Goal: Information Seeking & Learning: Learn about a topic

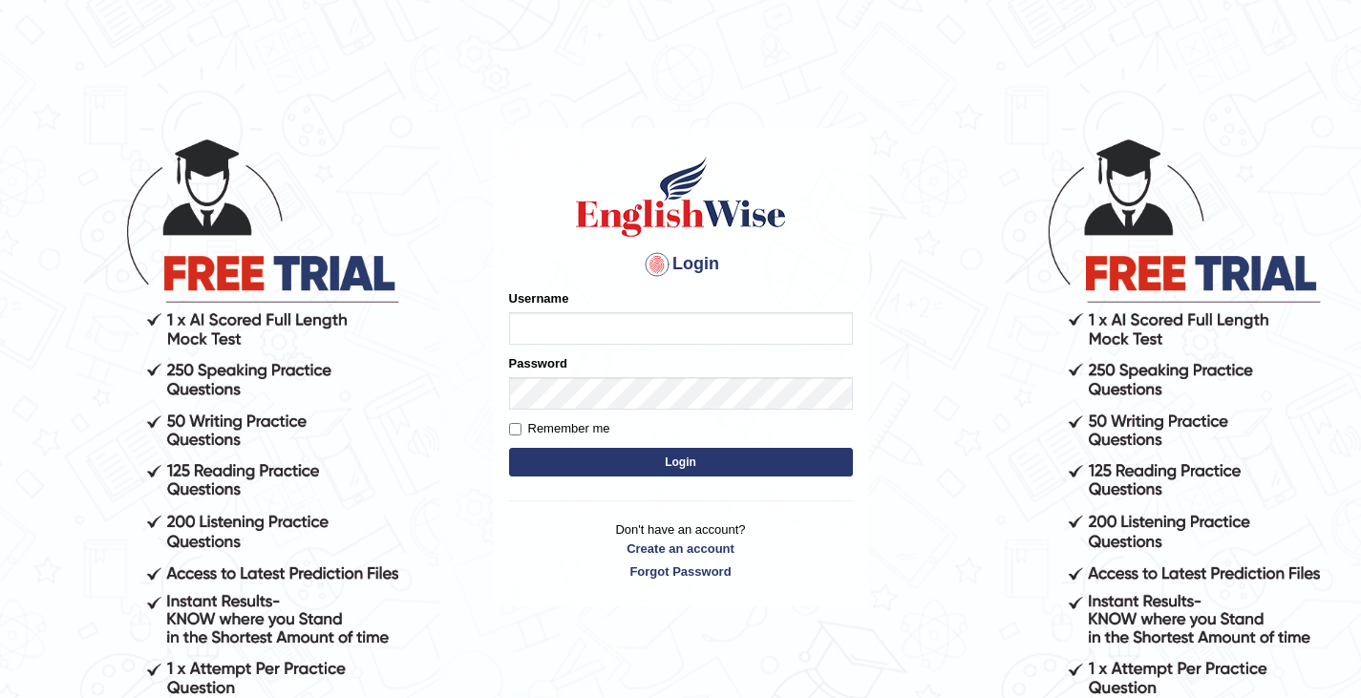
type input "rashmipoudel_parramatta"
click at [739, 462] on button "Login" at bounding box center [681, 462] width 344 height 29
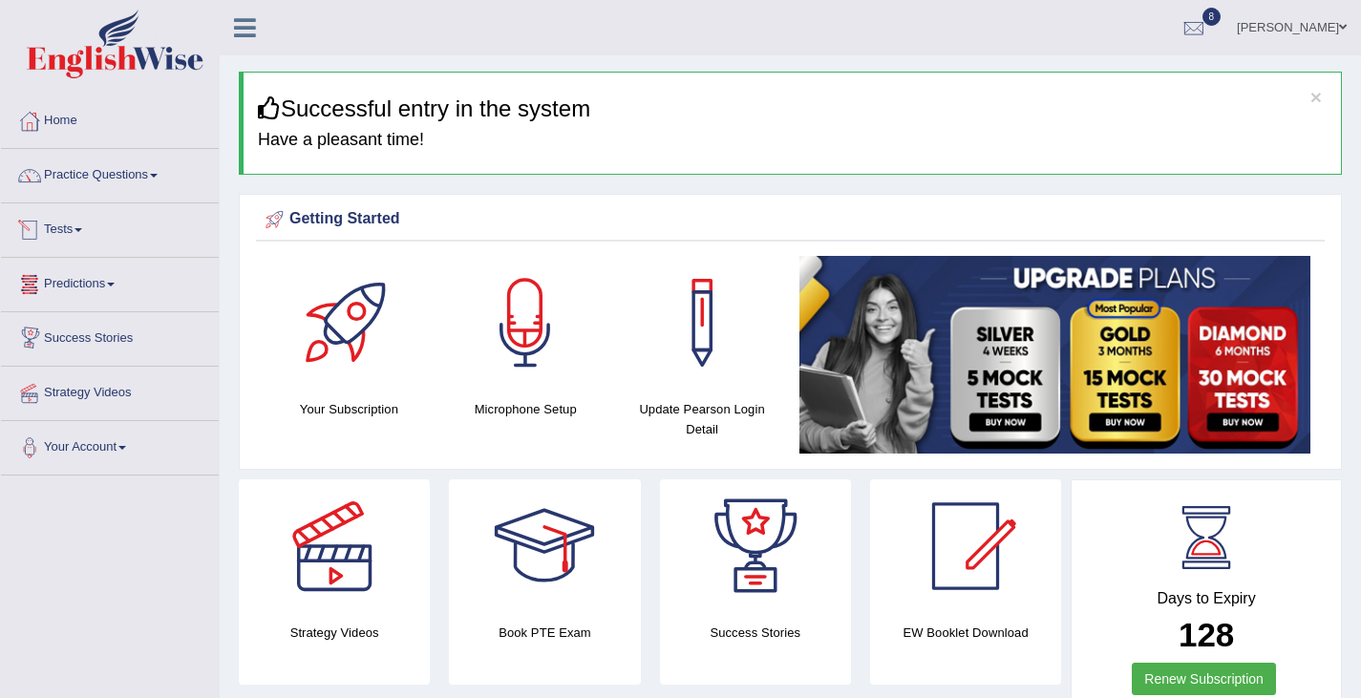
click at [76, 232] on link "Tests" at bounding box center [110, 227] width 218 height 48
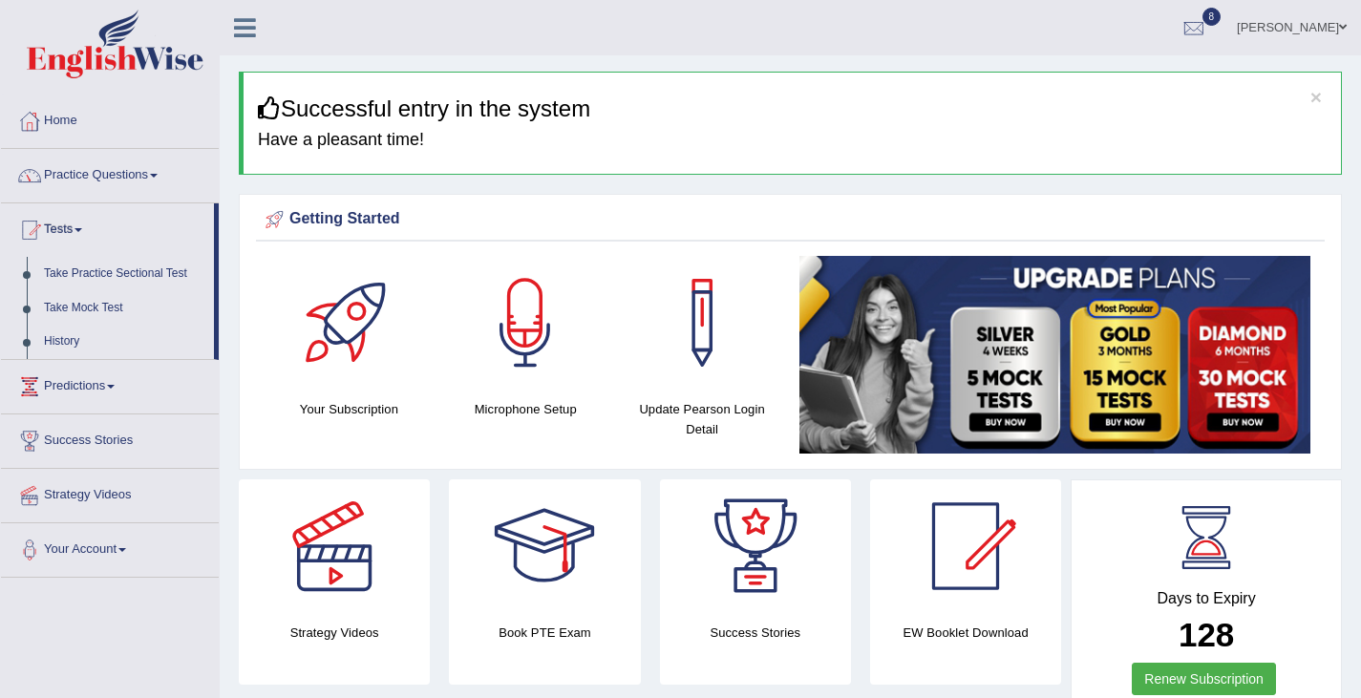
click at [145, 169] on link "Practice Questions" at bounding box center [110, 173] width 218 height 48
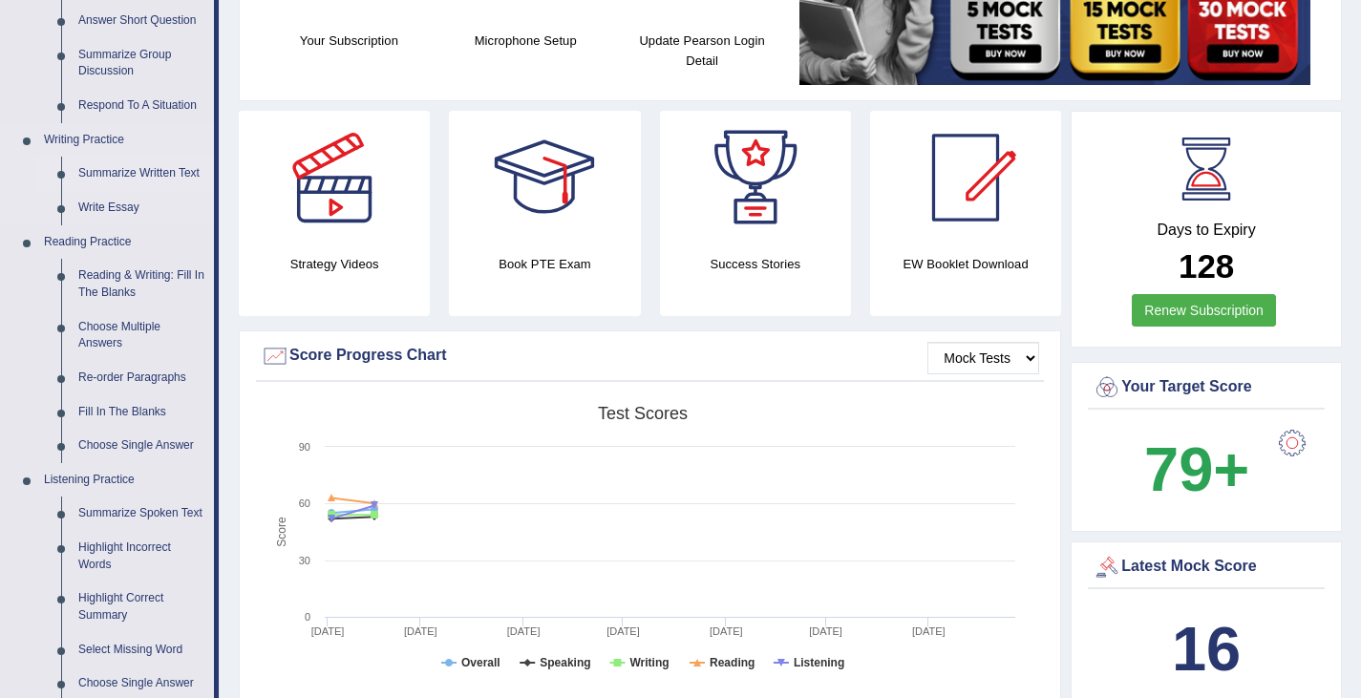
scroll to position [372, 0]
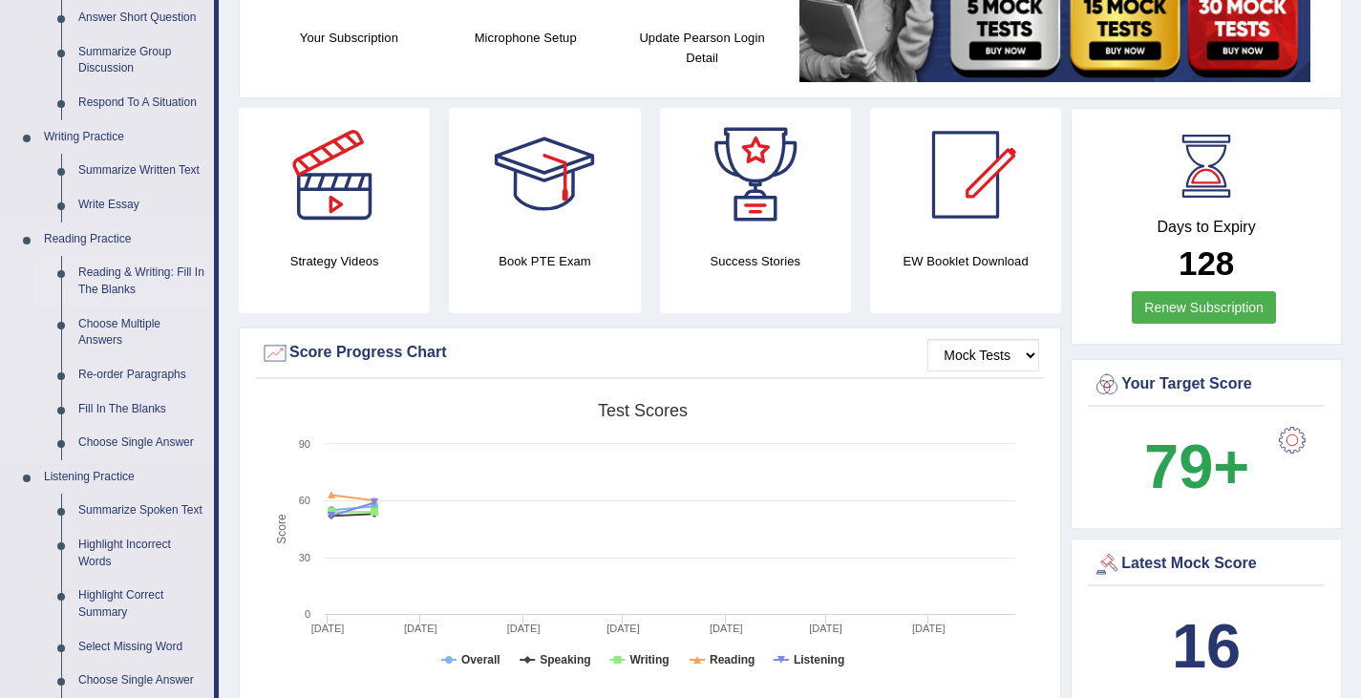
click at [126, 266] on link "Reading & Writing: Fill In The Blanks" at bounding box center [142, 281] width 144 height 51
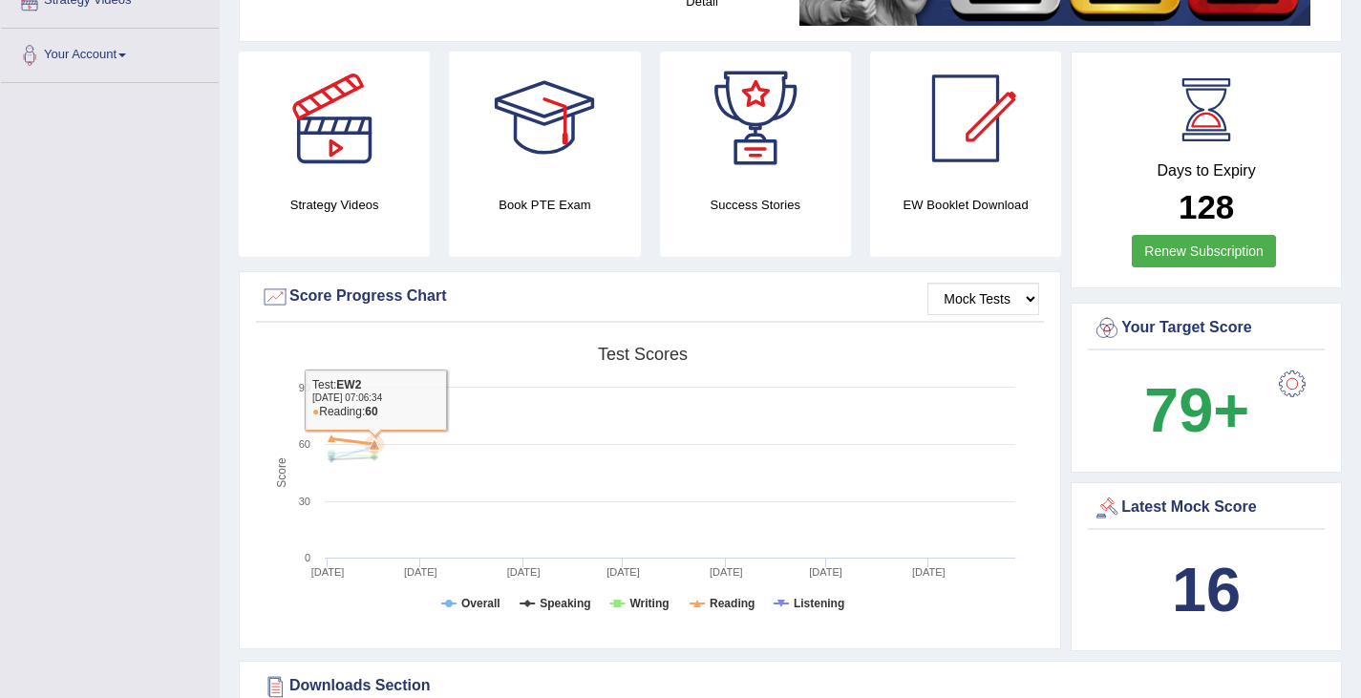
scroll to position [689, 0]
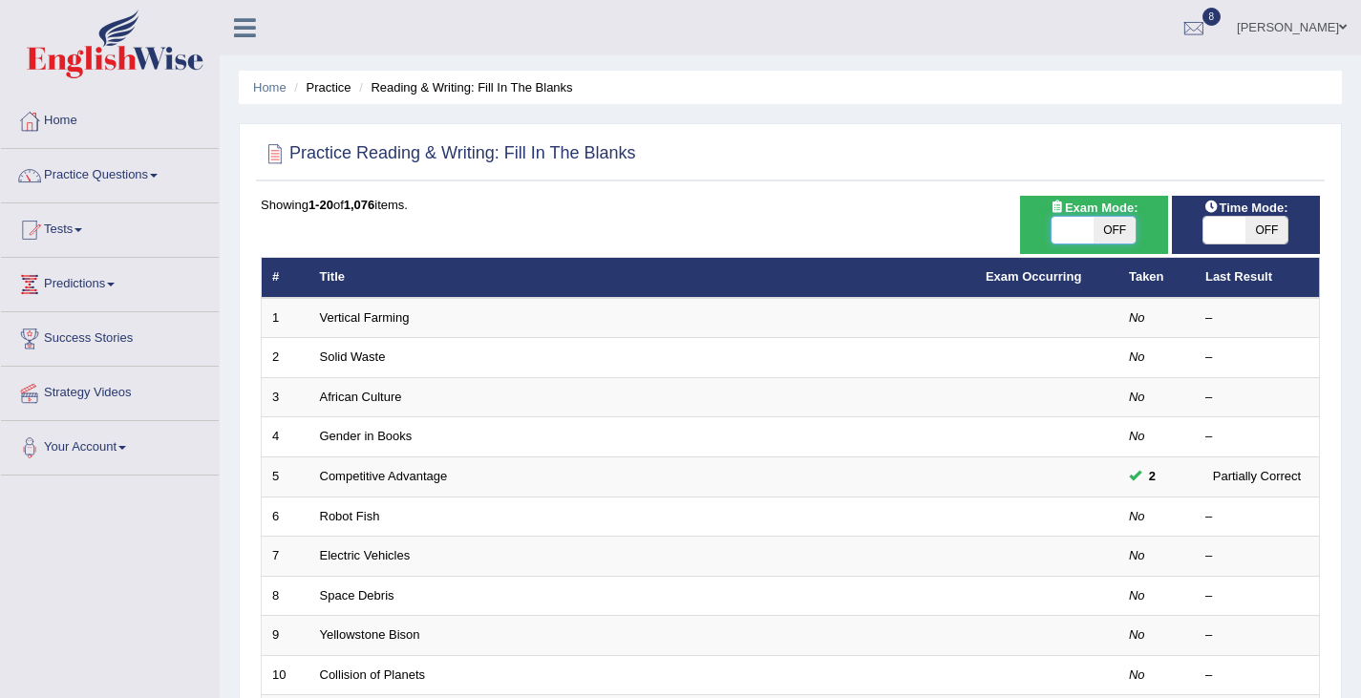
click at [1075, 221] on span at bounding box center [1073, 230] width 42 height 27
checkbox input "true"
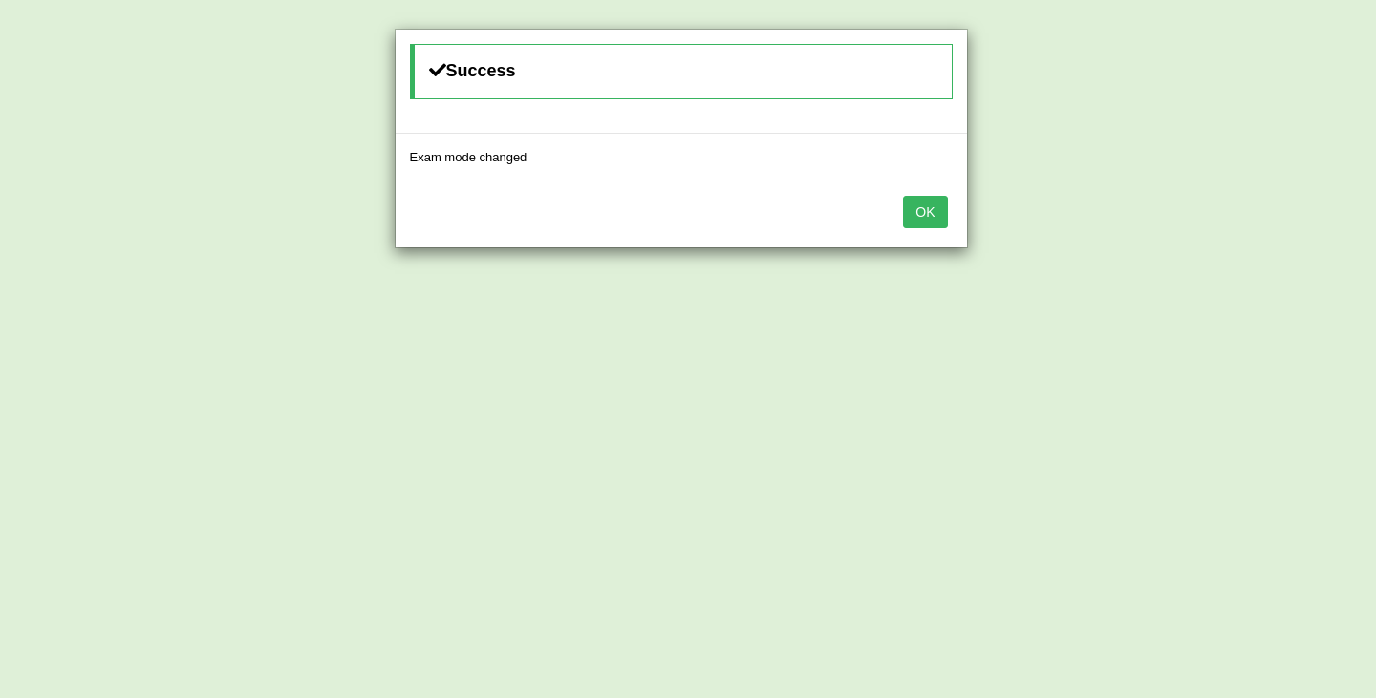
click at [930, 212] on button "OK" at bounding box center [925, 212] width 44 height 32
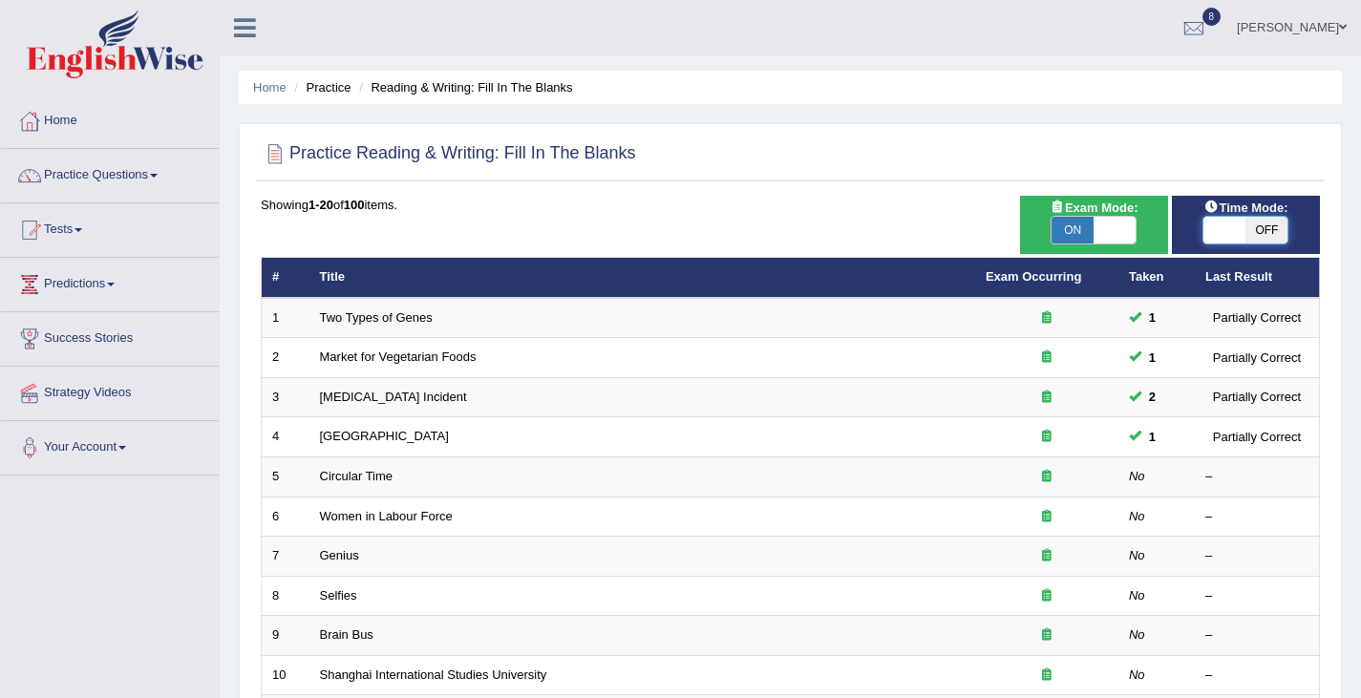
click at [1227, 222] on span at bounding box center [1225, 230] width 42 height 27
checkbox input "true"
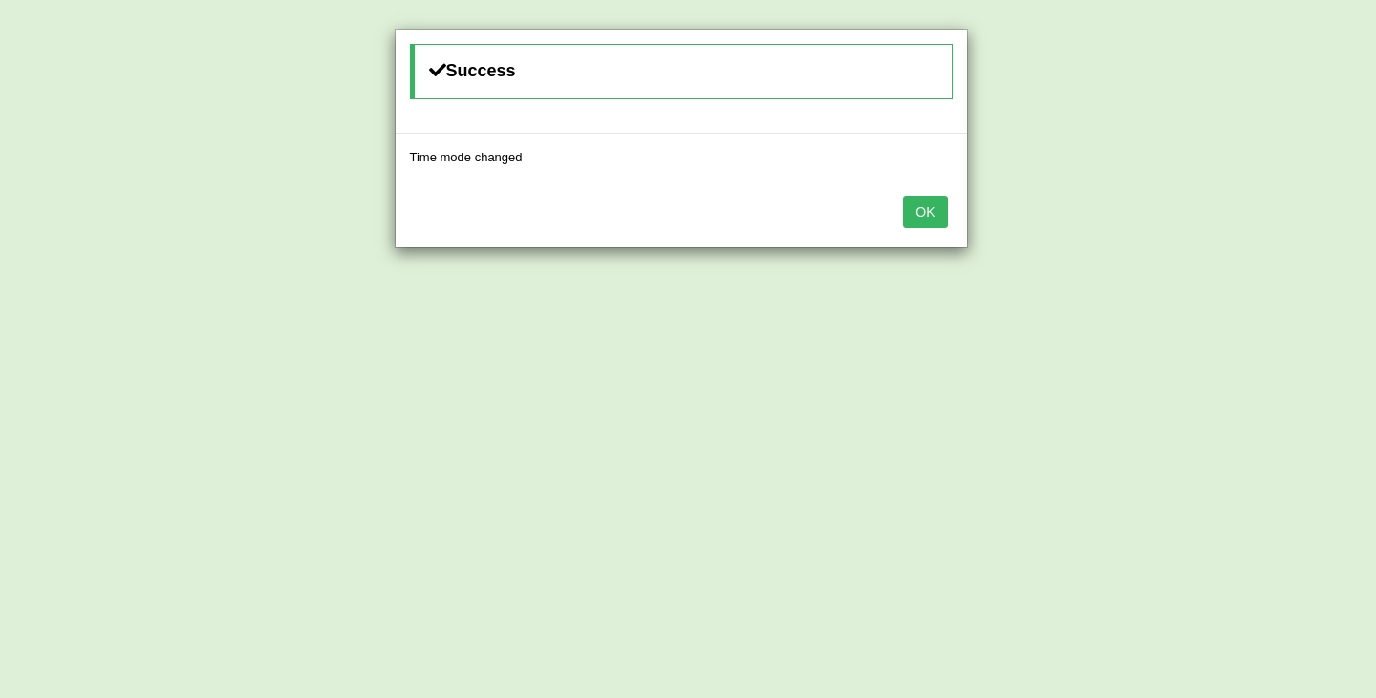
click at [915, 206] on button "OK" at bounding box center [925, 212] width 44 height 32
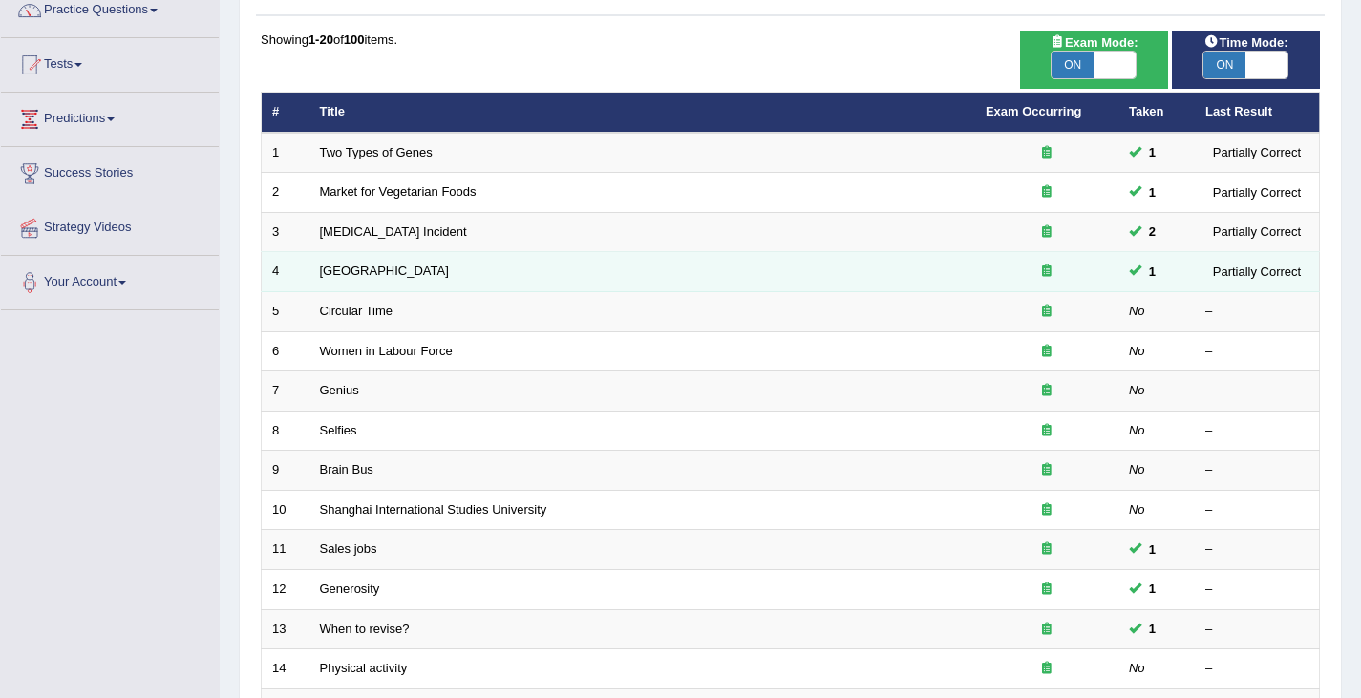
scroll to position [166, 0]
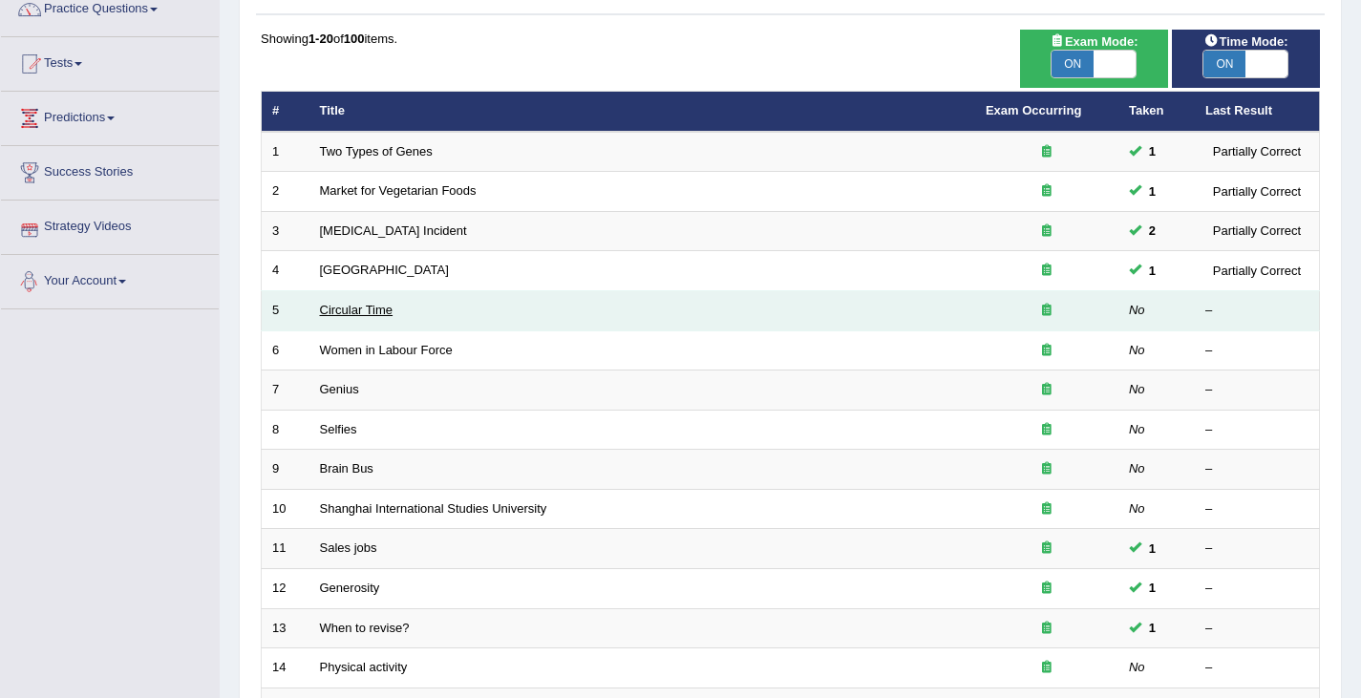
click at [346, 309] on link "Circular Time" at bounding box center [357, 310] width 74 height 14
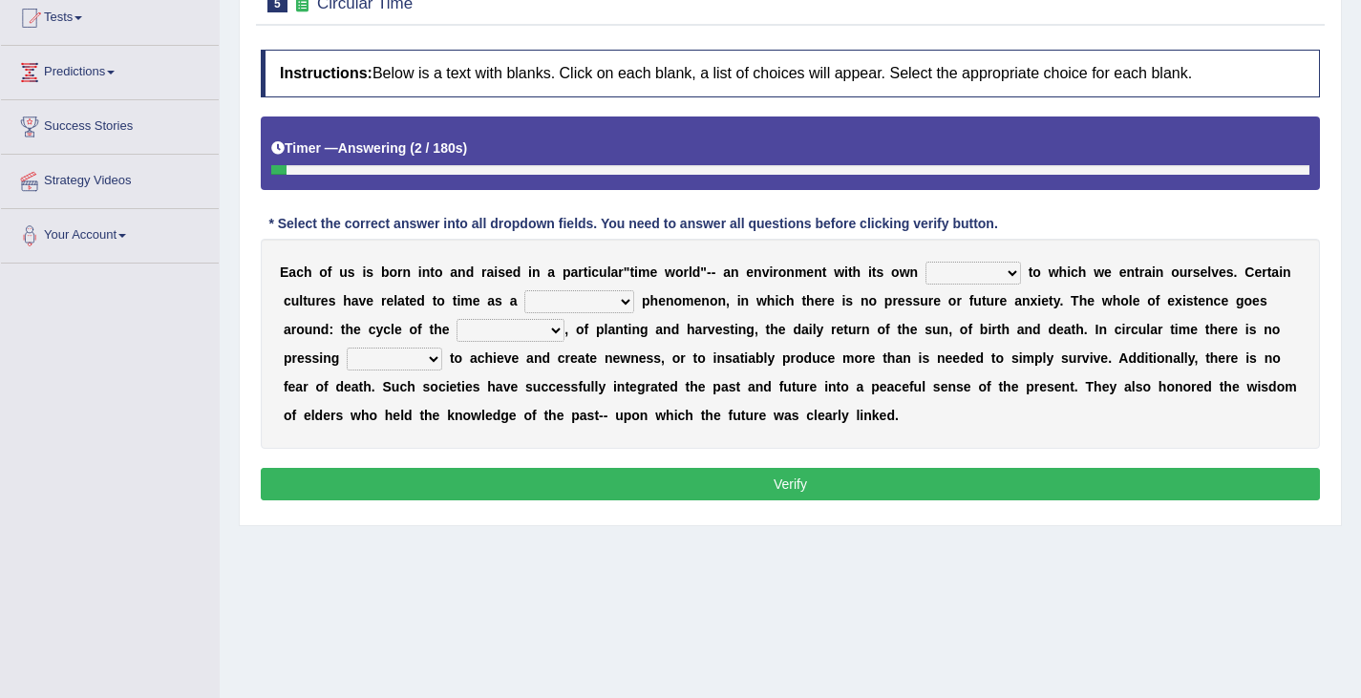
scroll to position [213, 0]
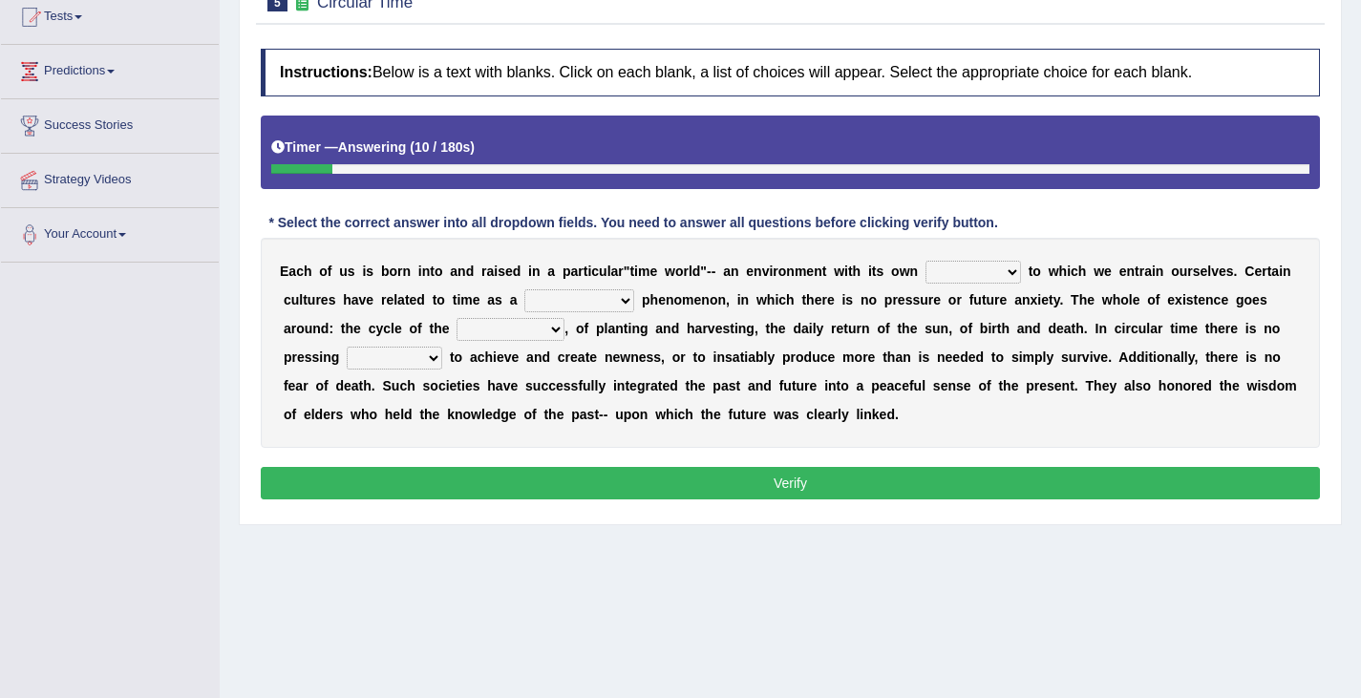
click at [993, 279] on select "area shape rhythm inclination" at bounding box center [974, 272] width 96 height 23
select select "rhythm"
click at [926, 261] on select "area shape rhythm inclination" at bounding box center [974, 272] width 96 height 23
click at [628, 300] on select "cyclical conventional recycling cylindrical" at bounding box center [579, 300] width 110 height 23
select select "cyclical"
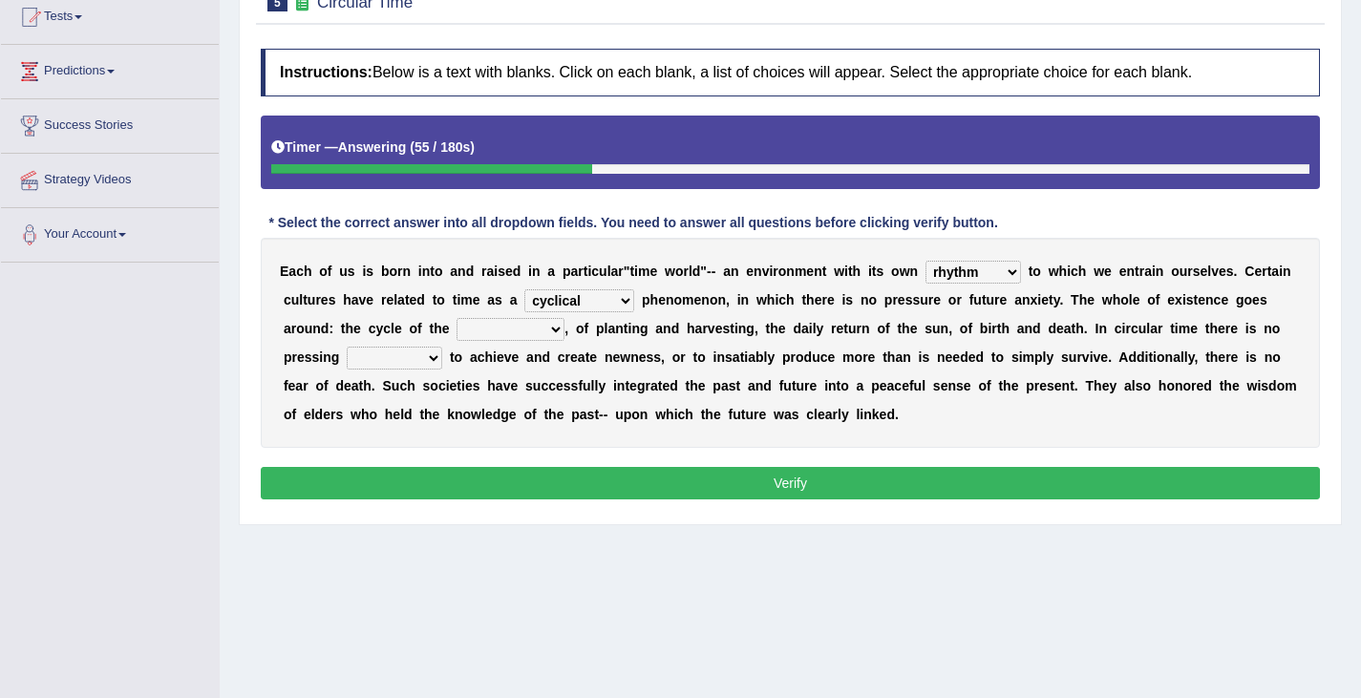
click at [524, 289] on select "cyclical conventional recycling cylindrical" at bounding box center [579, 300] width 110 height 23
click at [567, 329] on b "," at bounding box center [567, 328] width 4 height 15
click at [545, 330] on select "days seasons arrangement periods" at bounding box center [511, 329] width 108 height 23
select select "seasons"
click at [457, 318] on select "days seasons arrangement periods" at bounding box center [511, 329] width 108 height 23
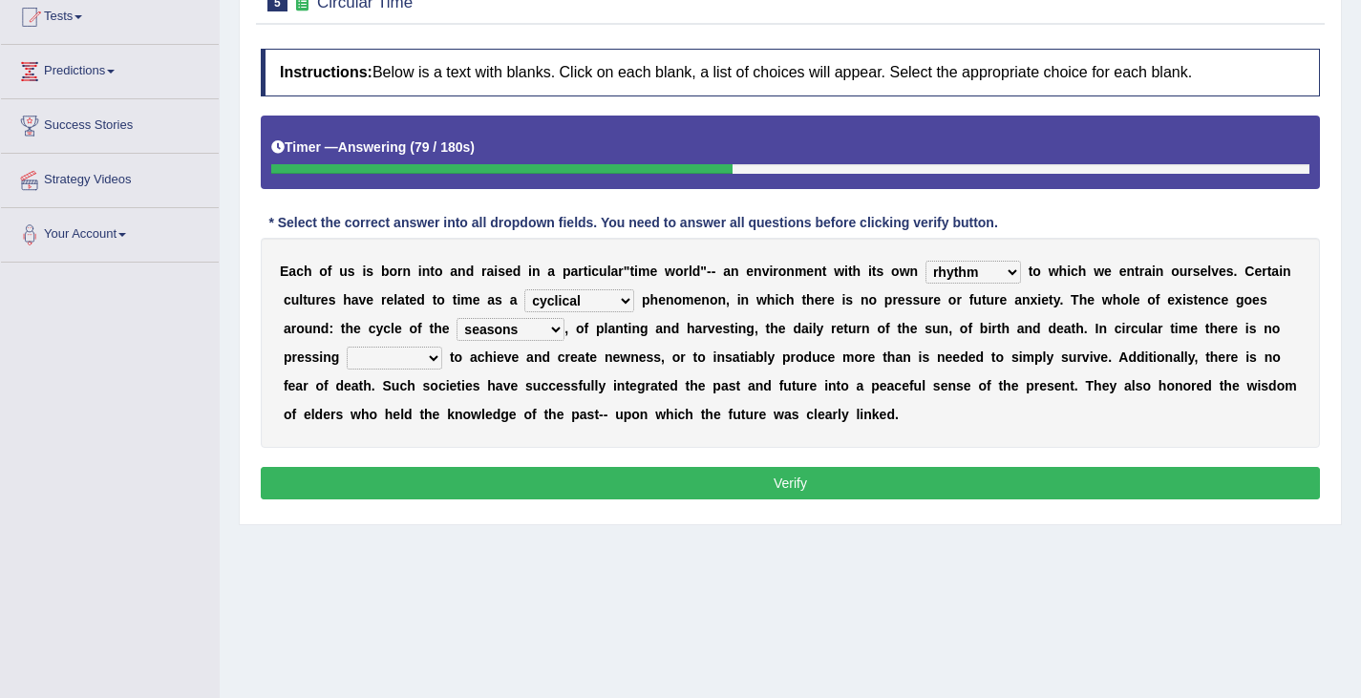
click at [416, 356] on select "issue point cause need" at bounding box center [395, 358] width 96 height 23
select select "point"
click at [347, 347] on select "issue point cause need" at bounding box center [395, 358] width 96 height 23
click at [690, 475] on button "Verify" at bounding box center [790, 483] width 1059 height 32
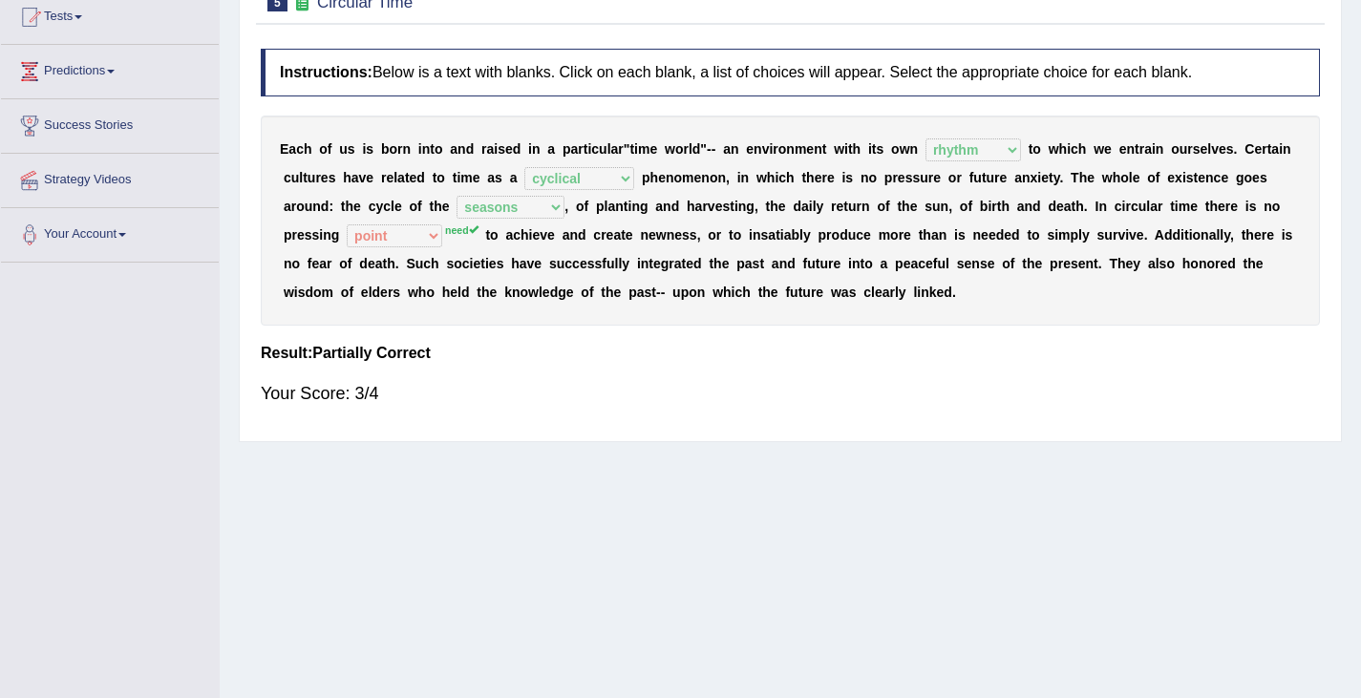
scroll to position [0, 0]
